Goal: Check status

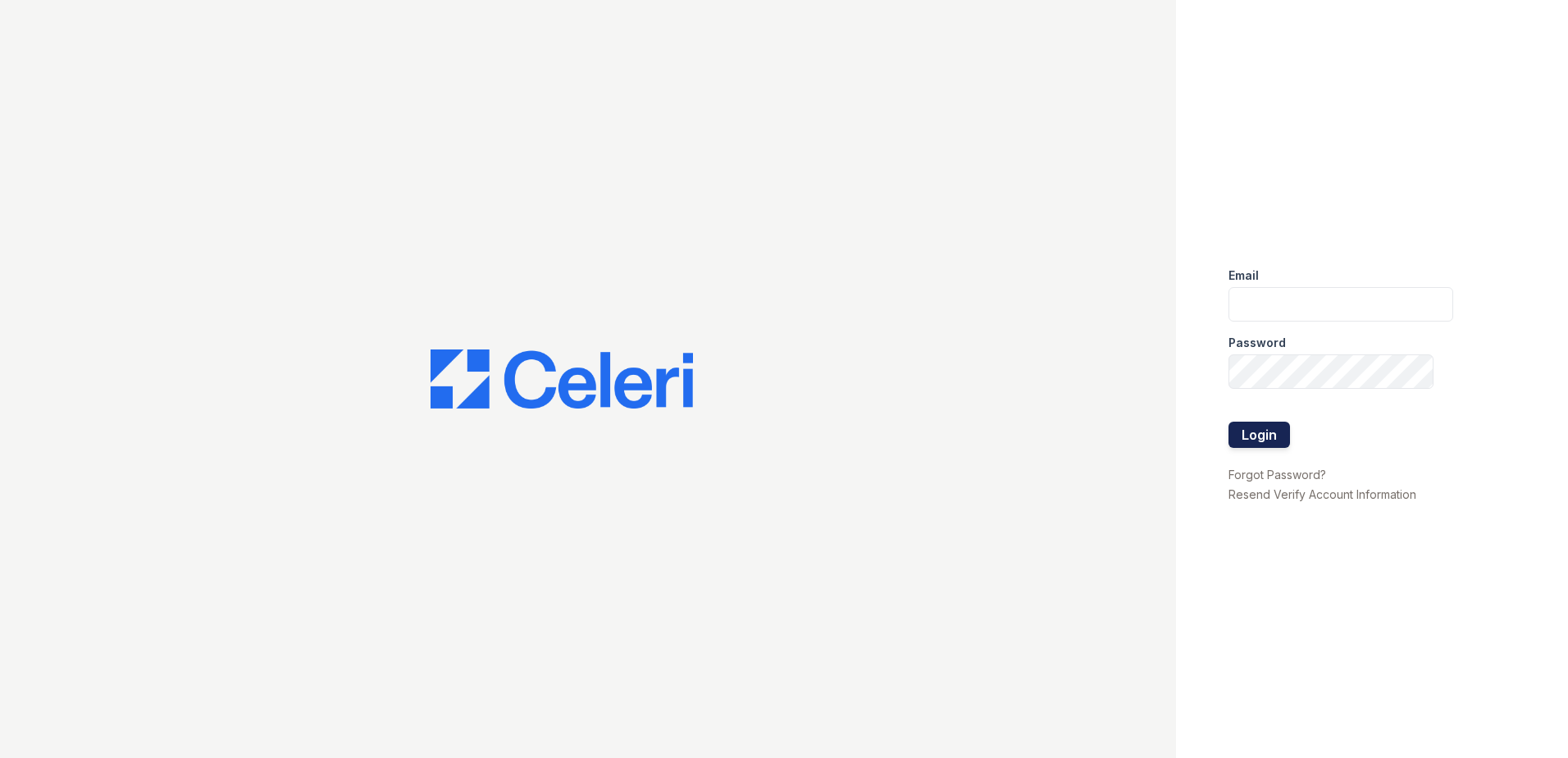
type input "gsencionpalomar@trinity-pm.com"
click at [1260, 438] on button "Login" at bounding box center [1260, 434] width 62 height 26
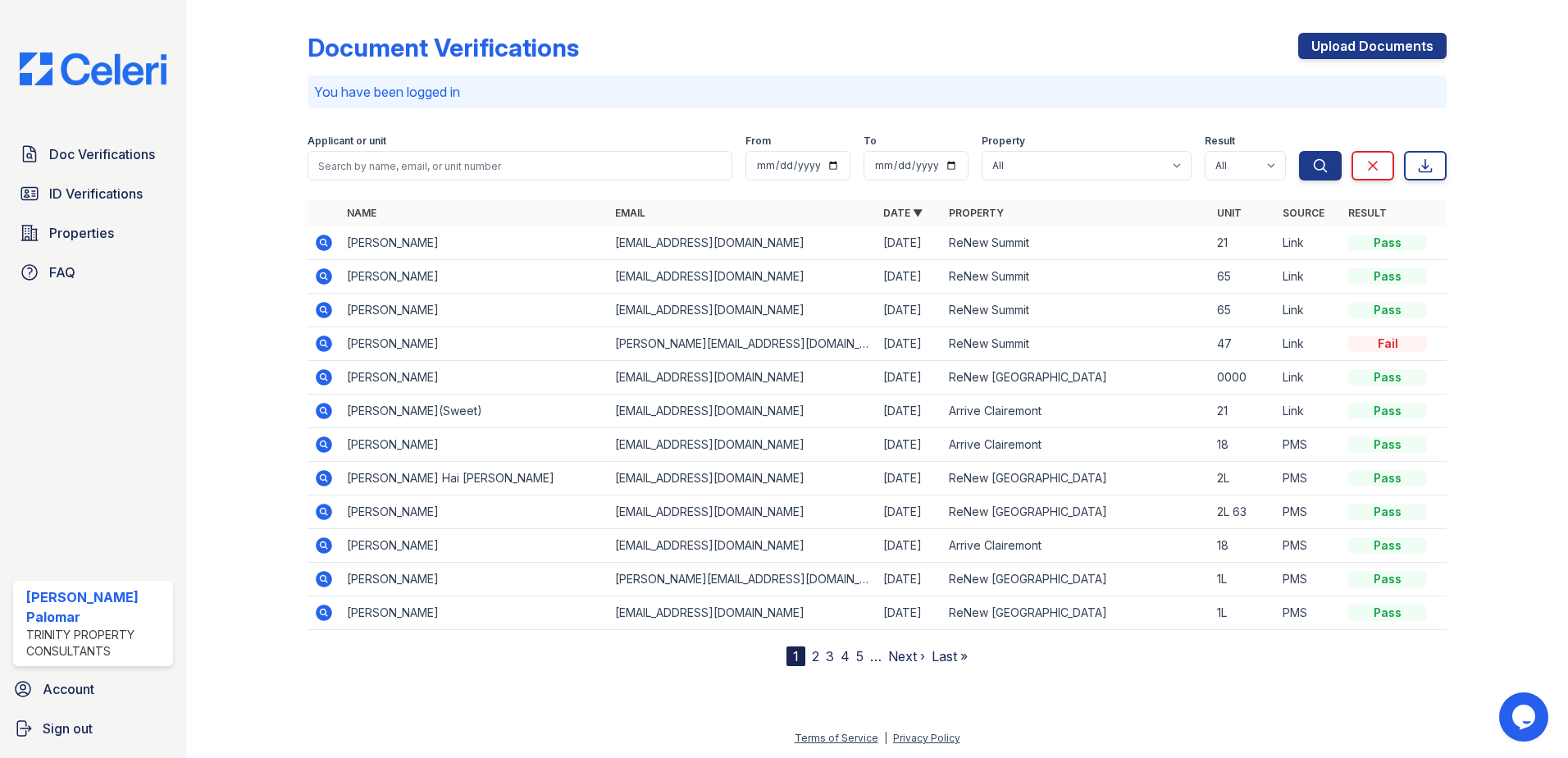
click at [321, 242] on icon at bounding box center [324, 243] width 20 height 20
